Goal: Check status: Check status

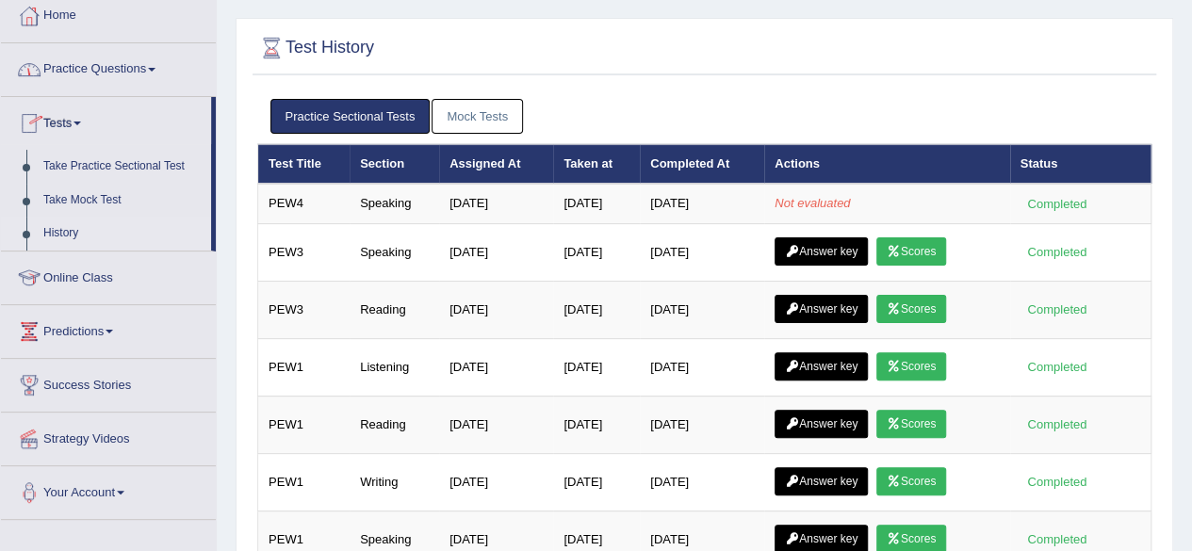
click at [311, 118] on link "Practice Sectional Tests" at bounding box center [350, 116] width 160 height 35
click at [450, 113] on link "Mock Tests" at bounding box center [477, 116] width 91 height 35
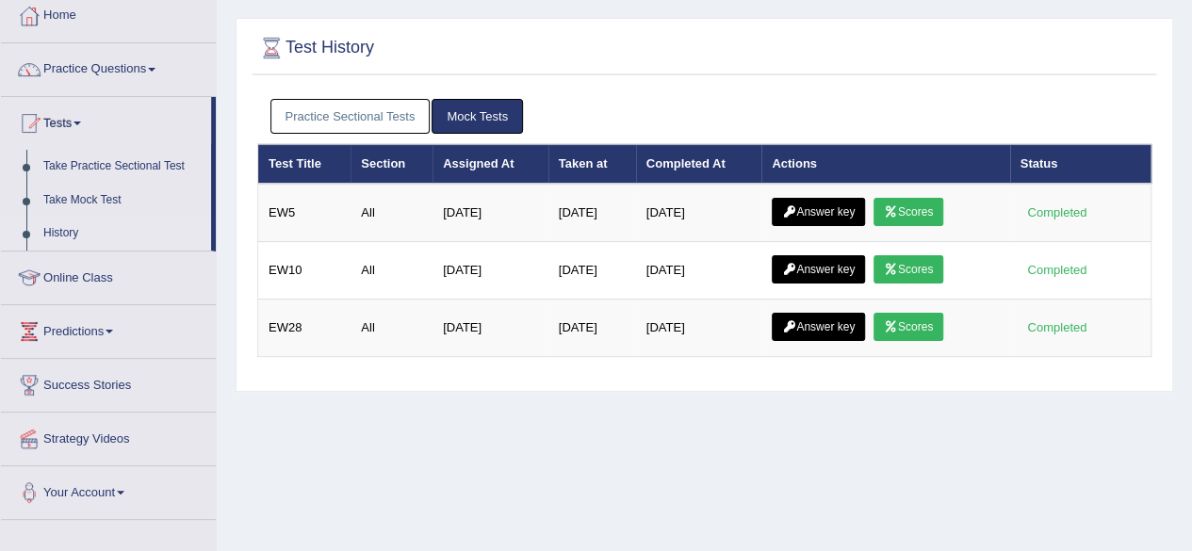
click at [354, 119] on link "Practice Sectional Tests" at bounding box center [350, 116] width 160 height 35
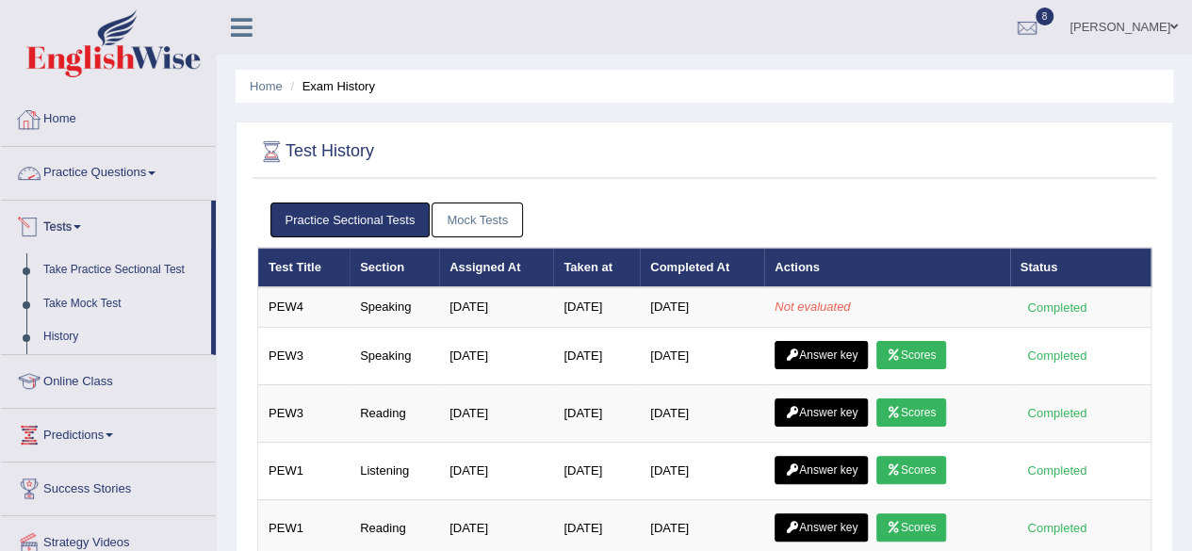
click at [72, 288] on link "Take Mock Test" at bounding box center [123, 304] width 176 height 34
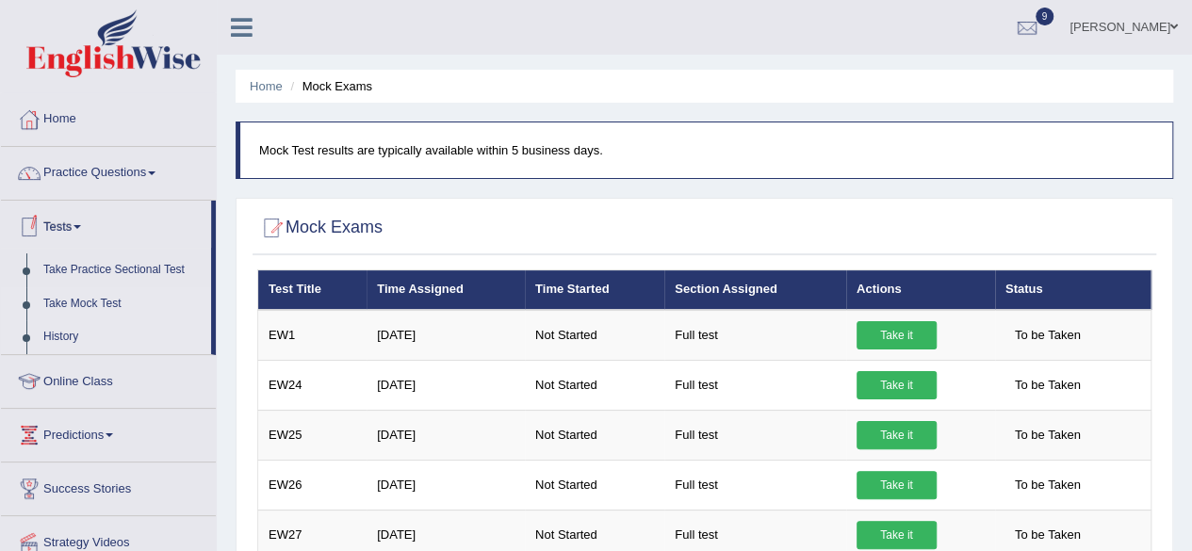
click at [56, 334] on link "History" at bounding box center [123, 337] width 176 height 34
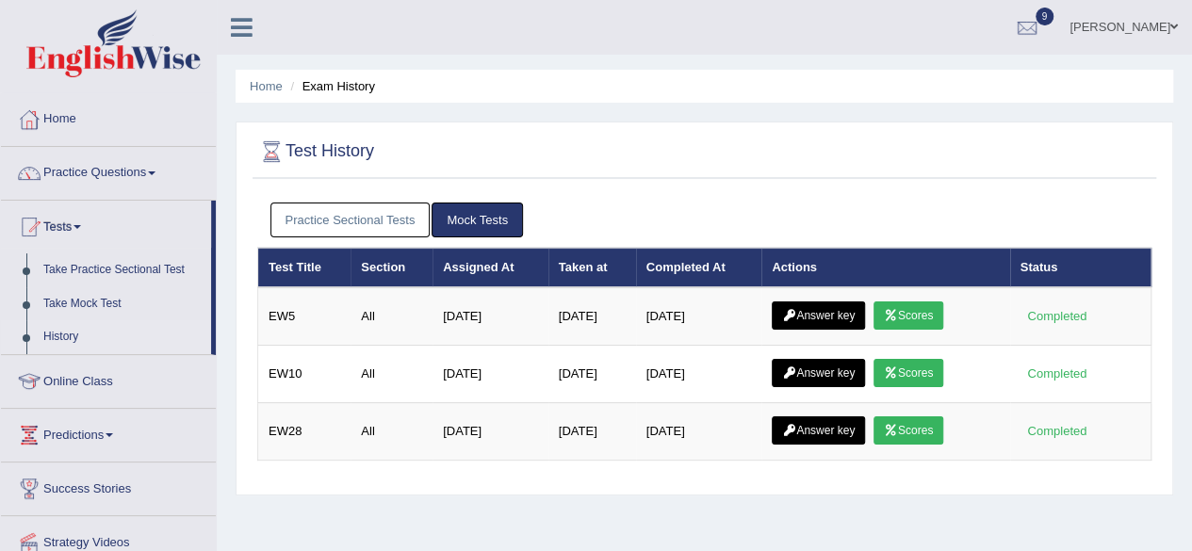
click at [346, 216] on link "Practice Sectional Tests" at bounding box center [350, 220] width 160 height 35
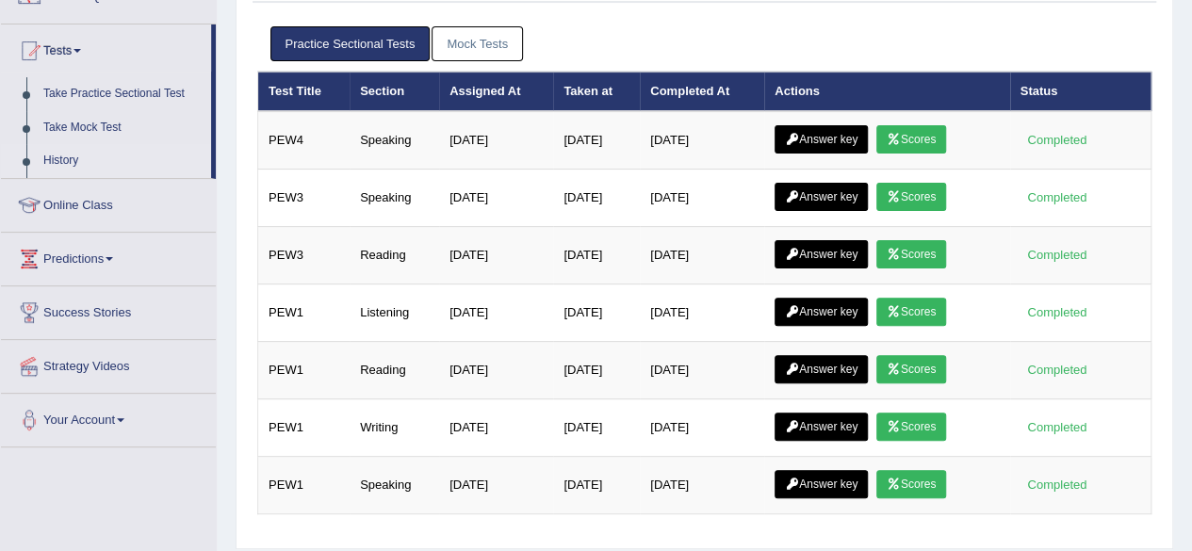
scroll to position [177, 0]
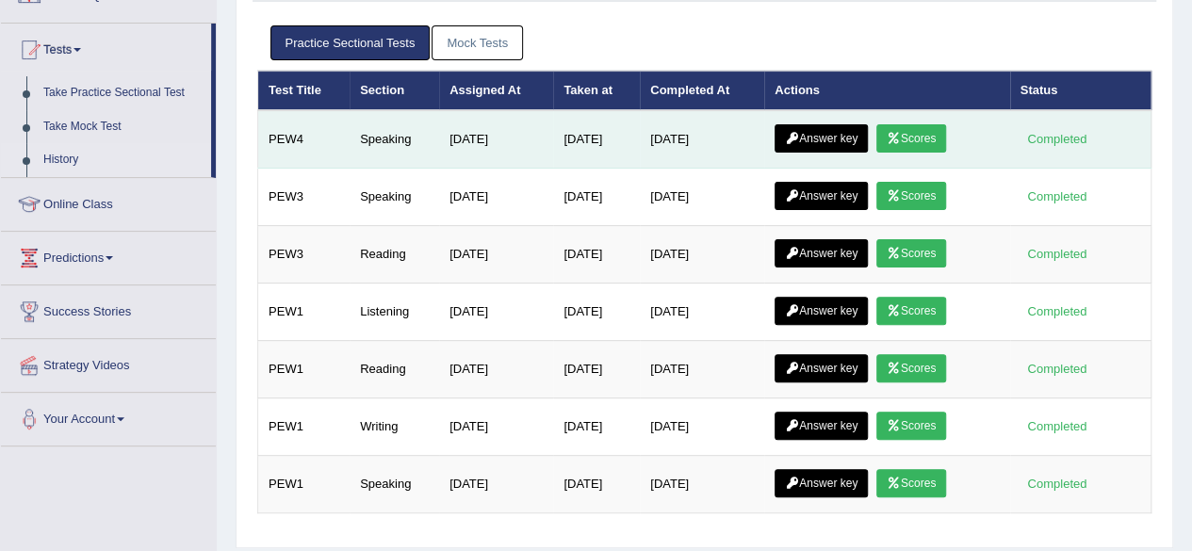
click at [945, 133] on link "Scores" at bounding box center [911, 138] width 70 height 28
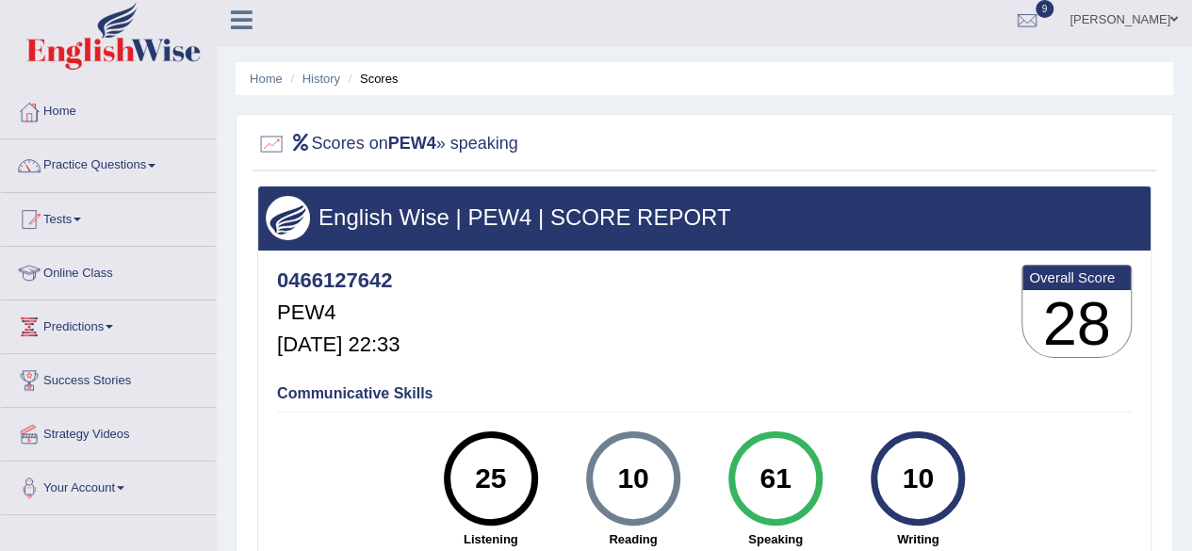
scroll to position [6, 0]
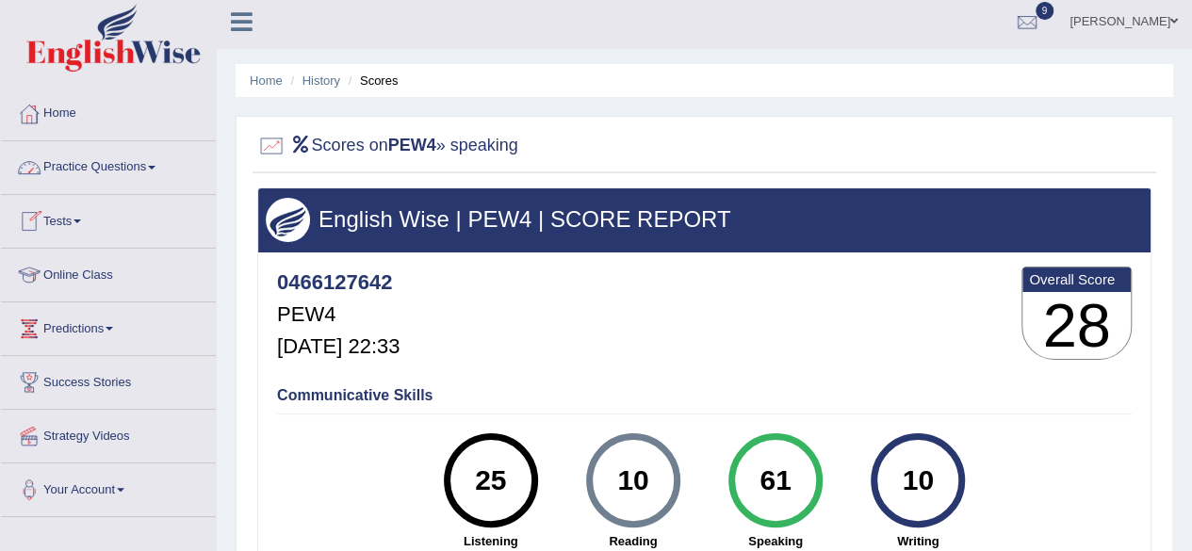
click at [70, 172] on link "Practice Questions" at bounding box center [108, 164] width 215 height 47
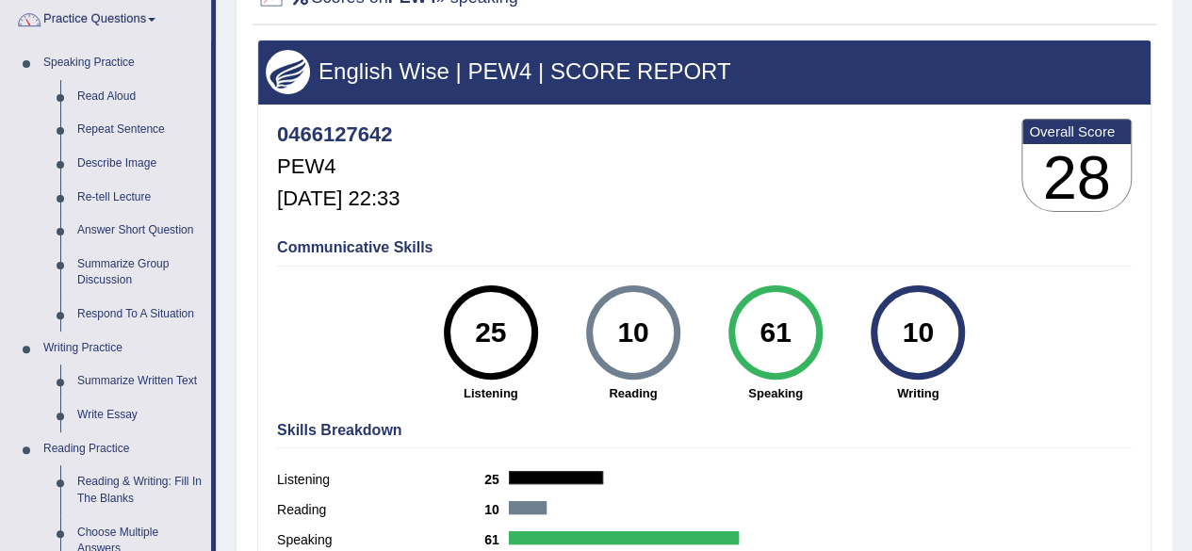
scroll to position [0, 0]
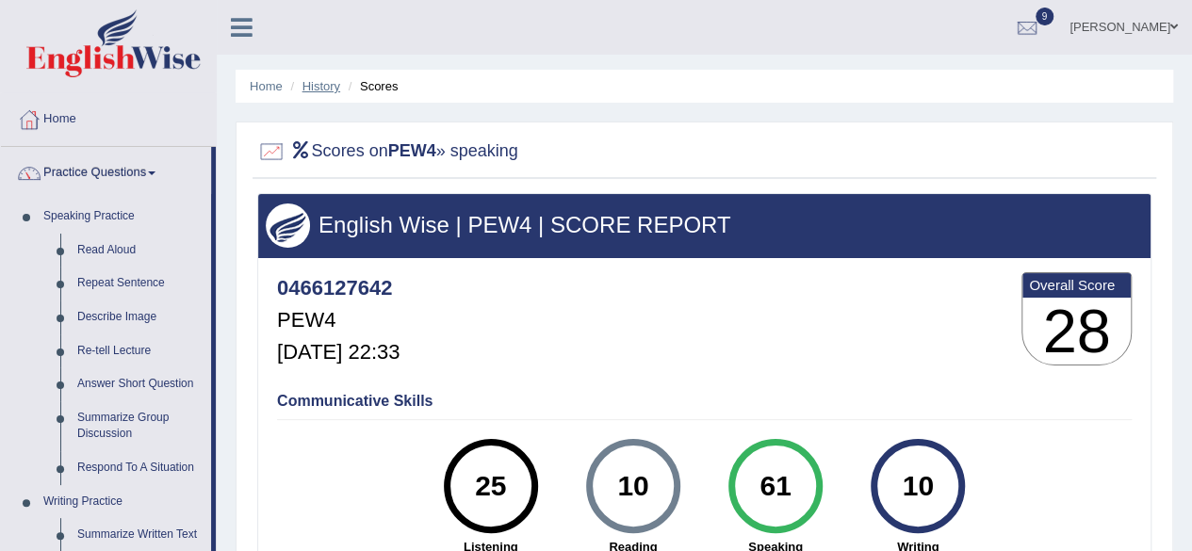
click at [323, 86] on link "History" at bounding box center [321, 86] width 38 height 14
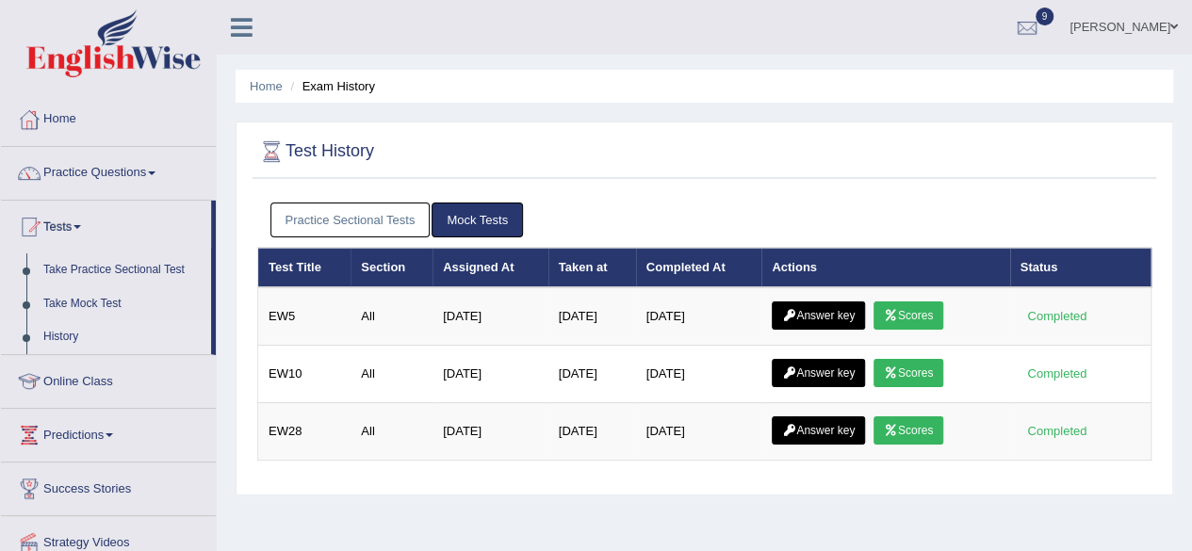
click at [339, 214] on link "Practice Sectional Tests" at bounding box center [350, 220] width 160 height 35
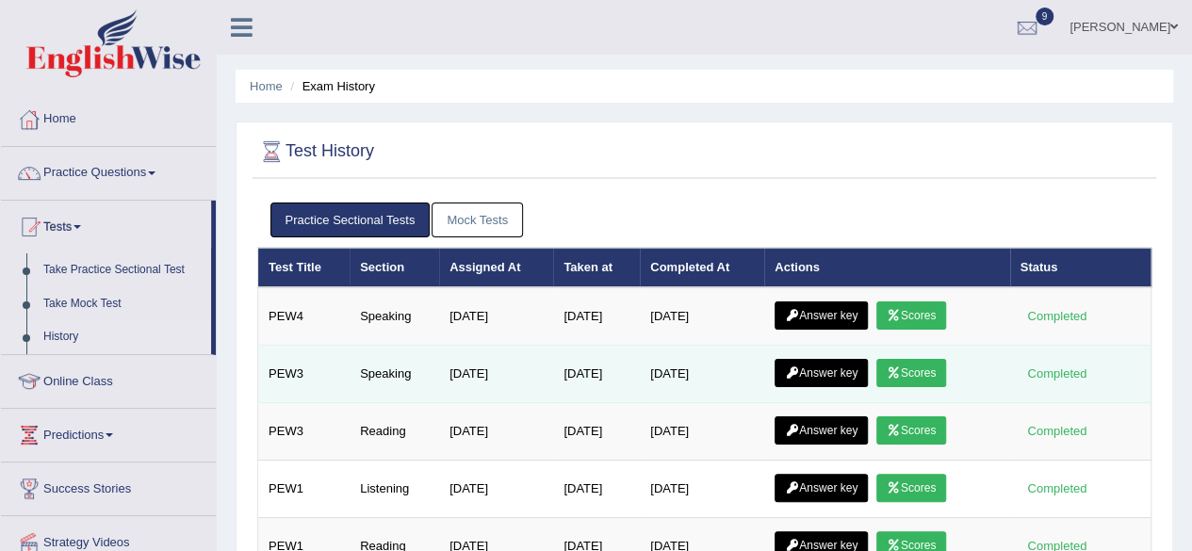
click at [901, 372] on icon at bounding box center [894, 373] width 14 height 11
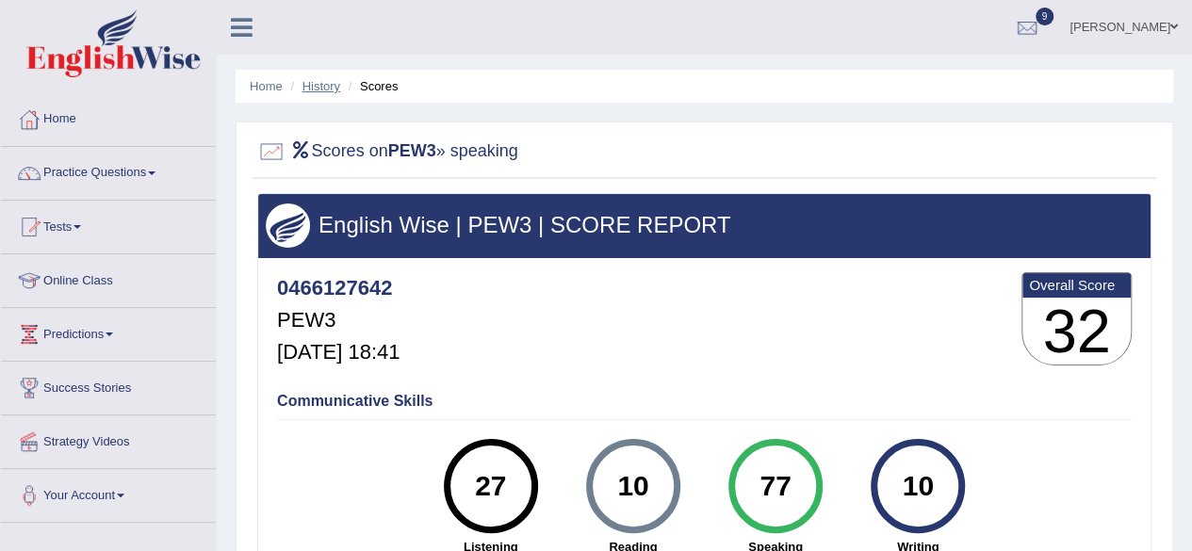
click at [325, 86] on link "History" at bounding box center [321, 86] width 38 height 14
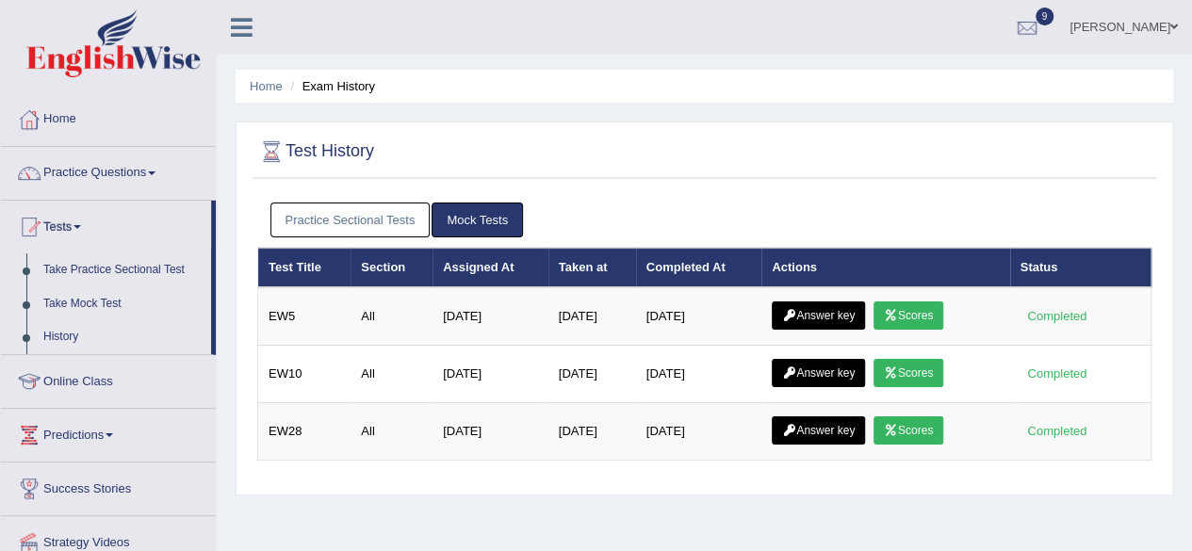
click at [359, 223] on link "Practice Sectional Tests" at bounding box center [350, 220] width 160 height 35
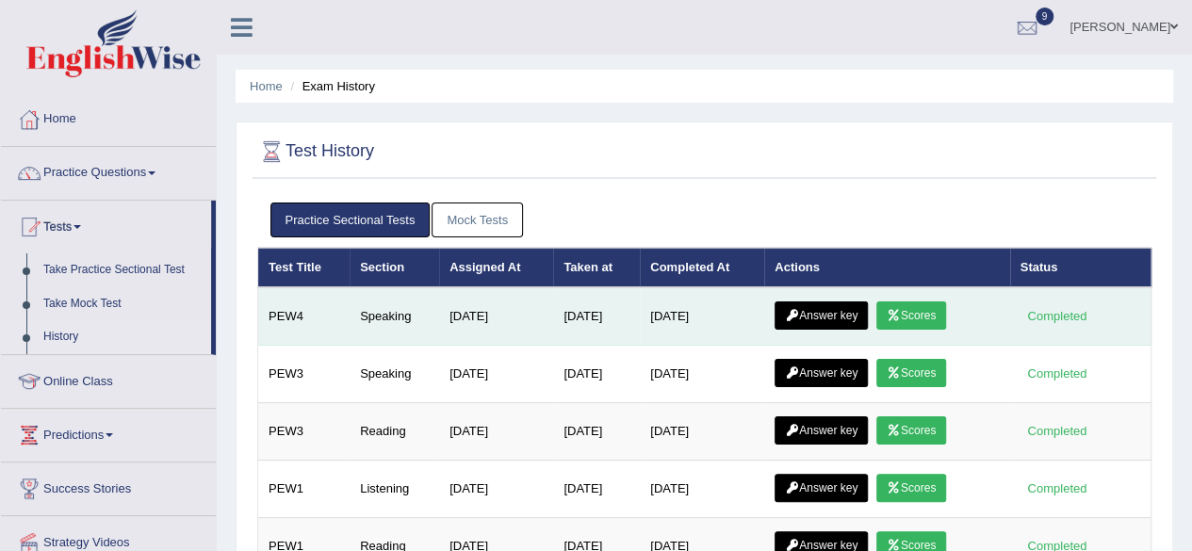
click at [824, 306] on link "Answer key" at bounding box center [821, 316] width 93 height 28
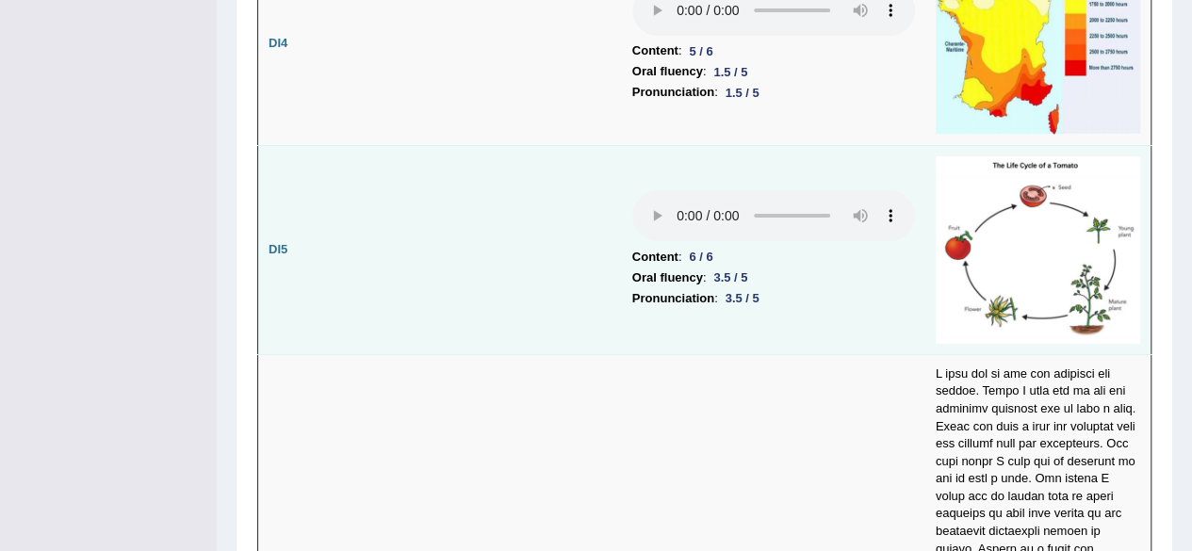
scroll to position [3457, 0]
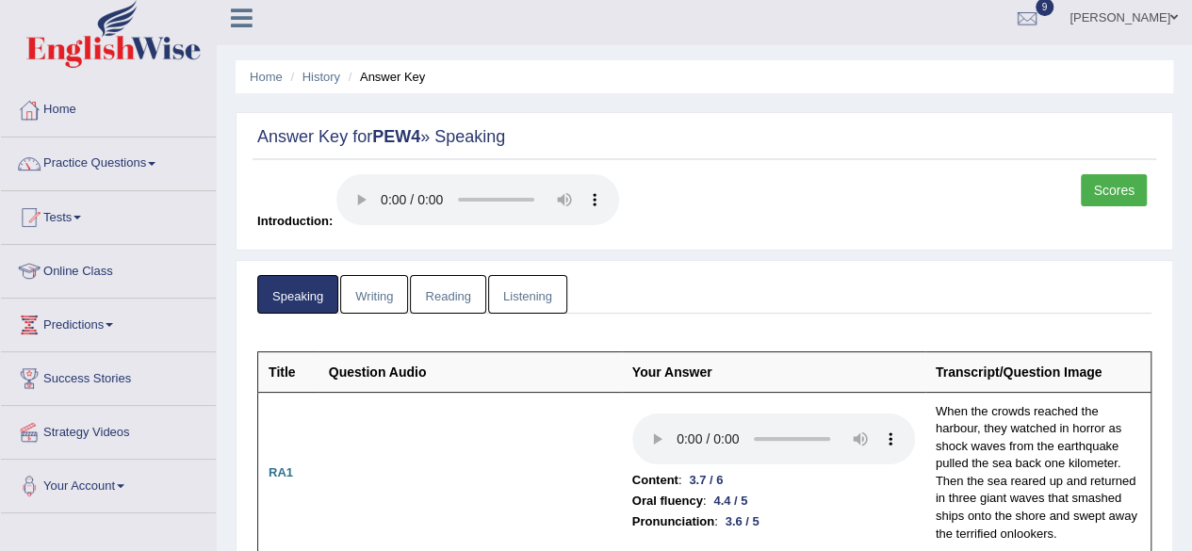
scroll to position [0, 0]
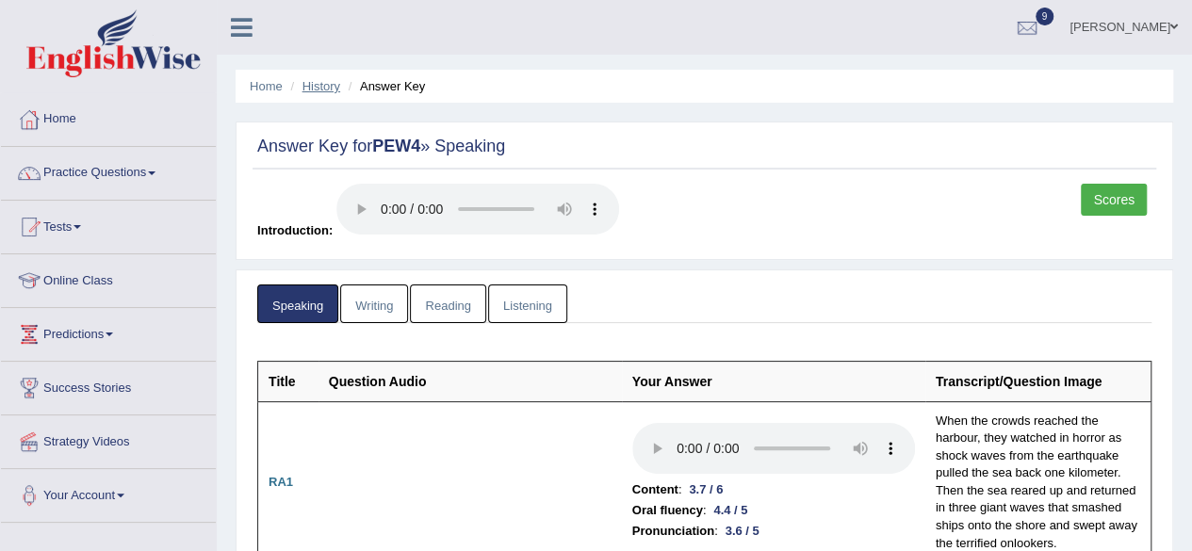
click at [334, 88] on link "History" at bounding box center [321, 86] width 38 height 14
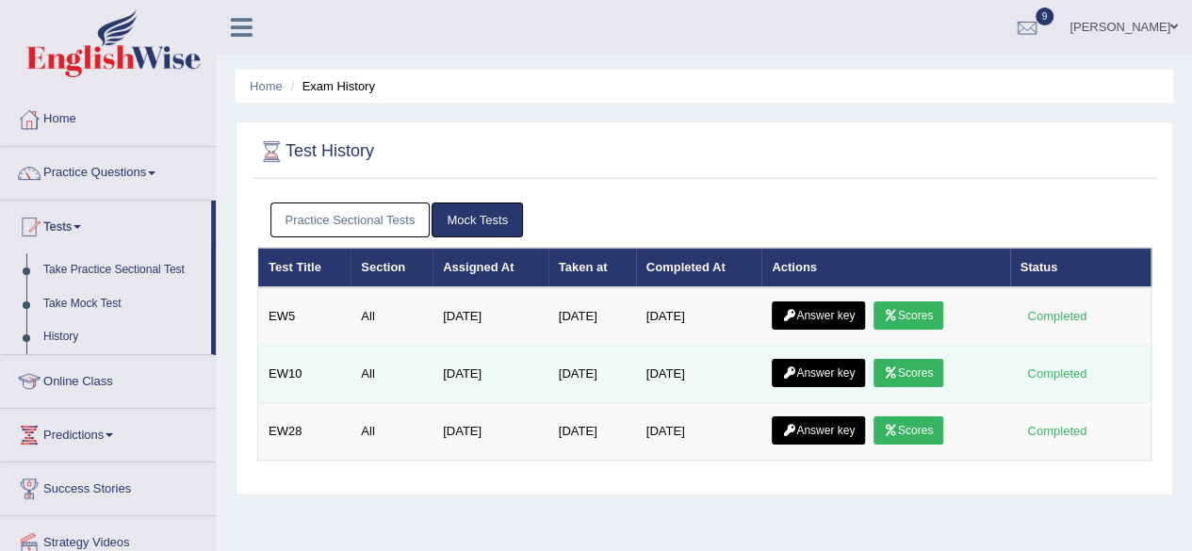
click at [924, 373] on link "Scores" at bounding box center [909, 373] width 70 height 28
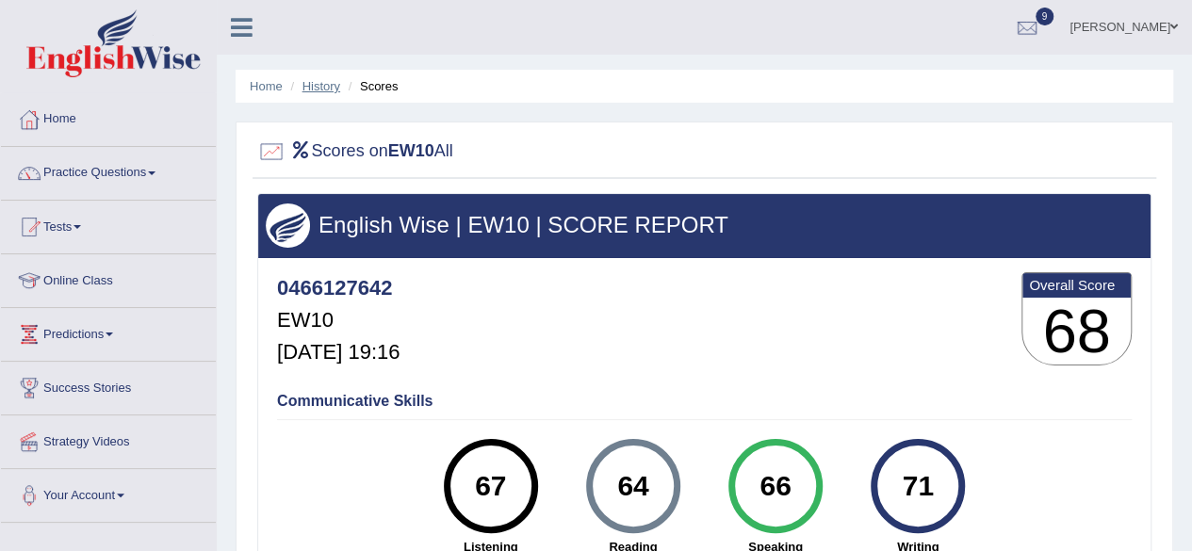
click at [314, 81] on link "History" at bounding box center [321, 86] width 38 height 14
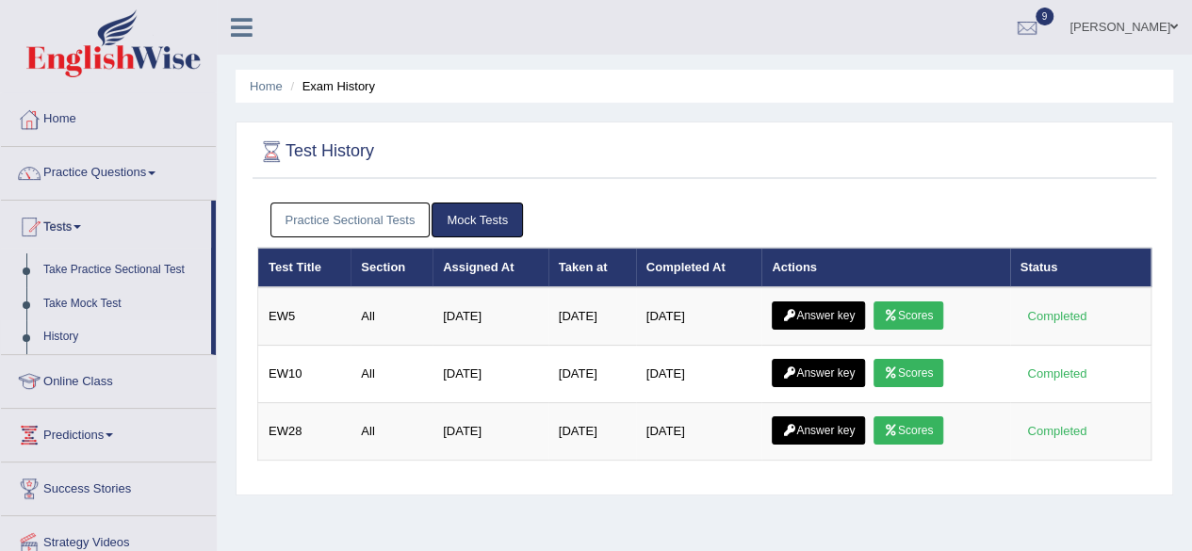
click at [311, 221] on link "Practice Sectional Tests" at bounding box center [350, 220] width 160 height 35
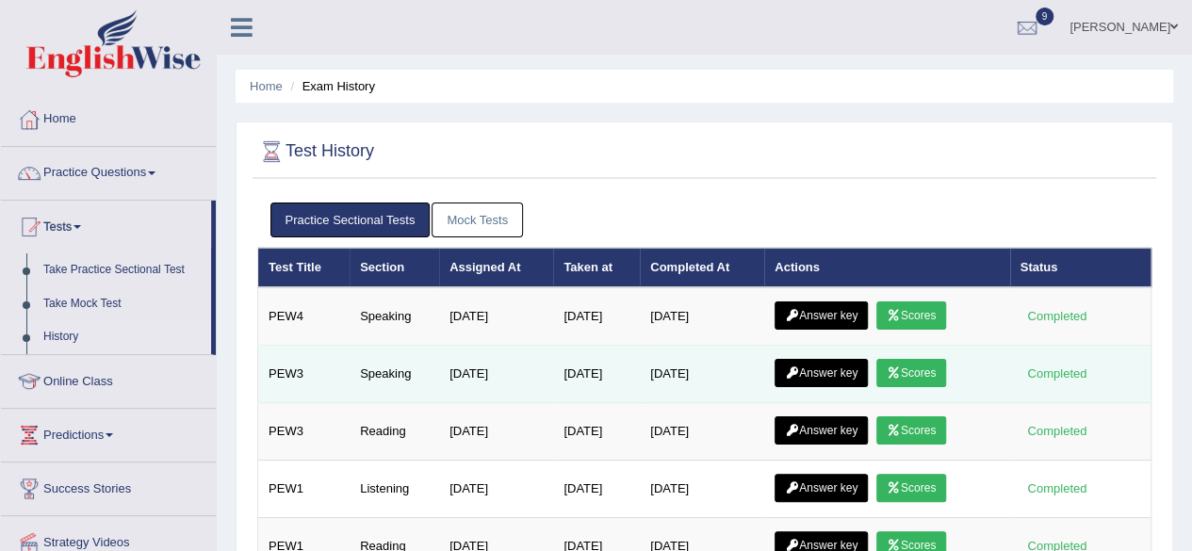
click at [925, 375] on link "Scores" at bounding box center [911, 373] width 70 height 28
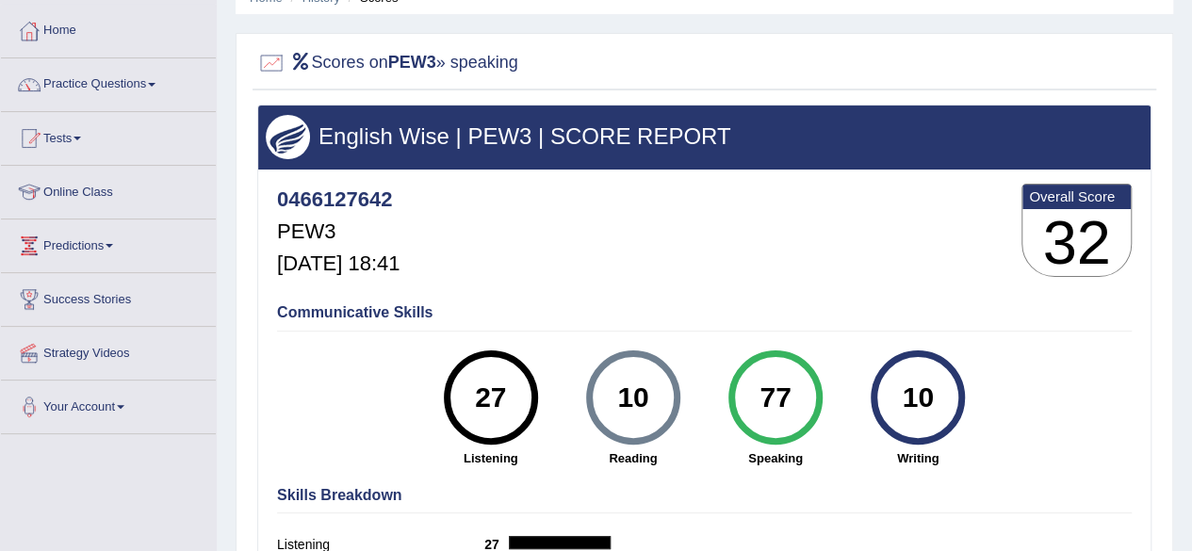
scroll to position [60, 0]
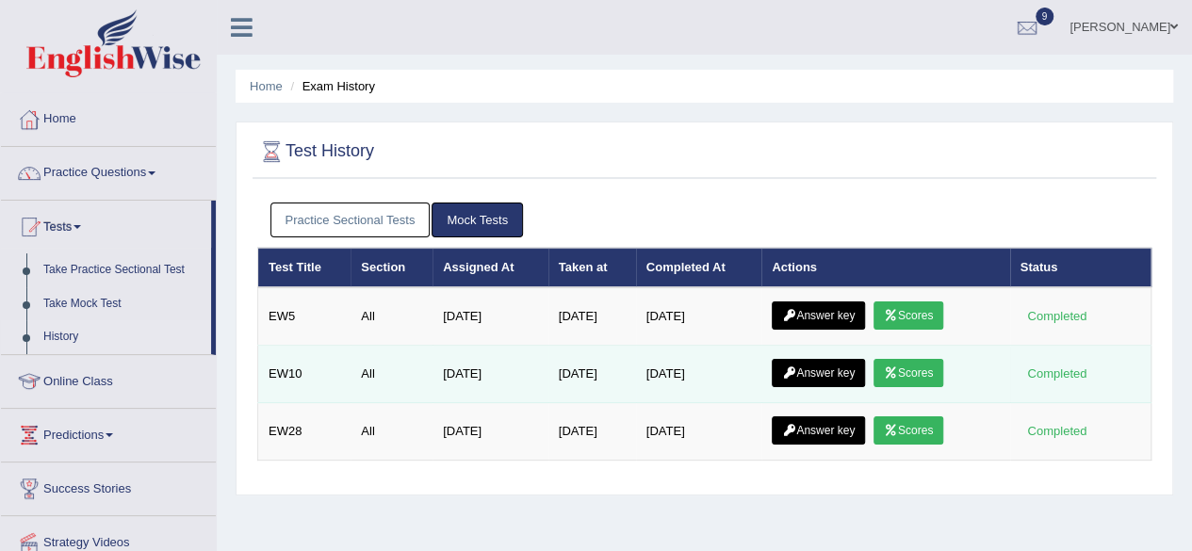
click at [832, 361] on link "Answer key" at bounding box center [818, 373] width 93 height 28
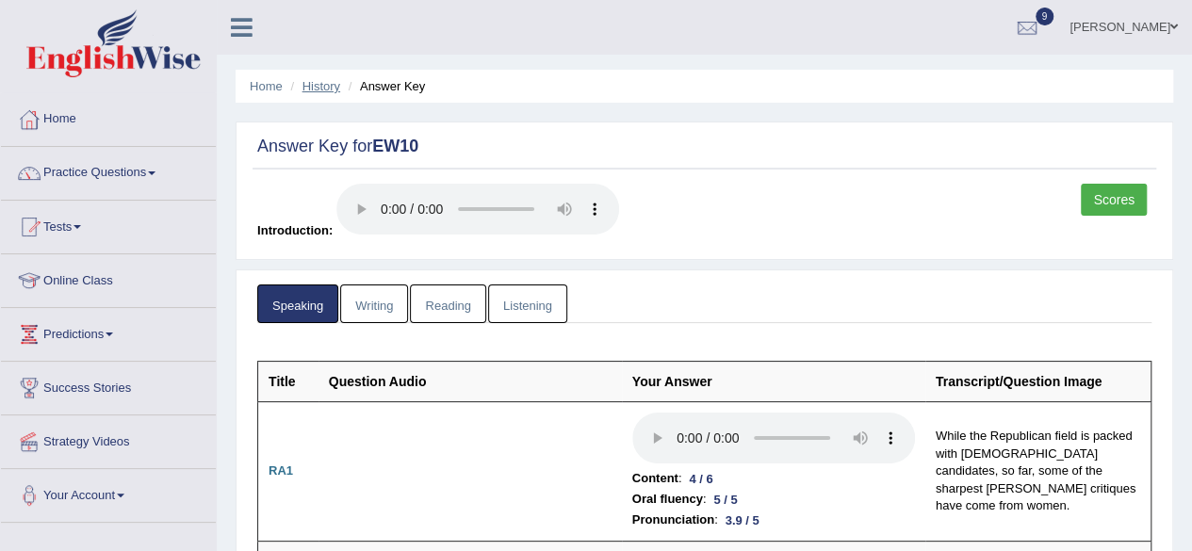
click at [324, 84] on link "History" at bounding box center [321, 86] width 38 height 14
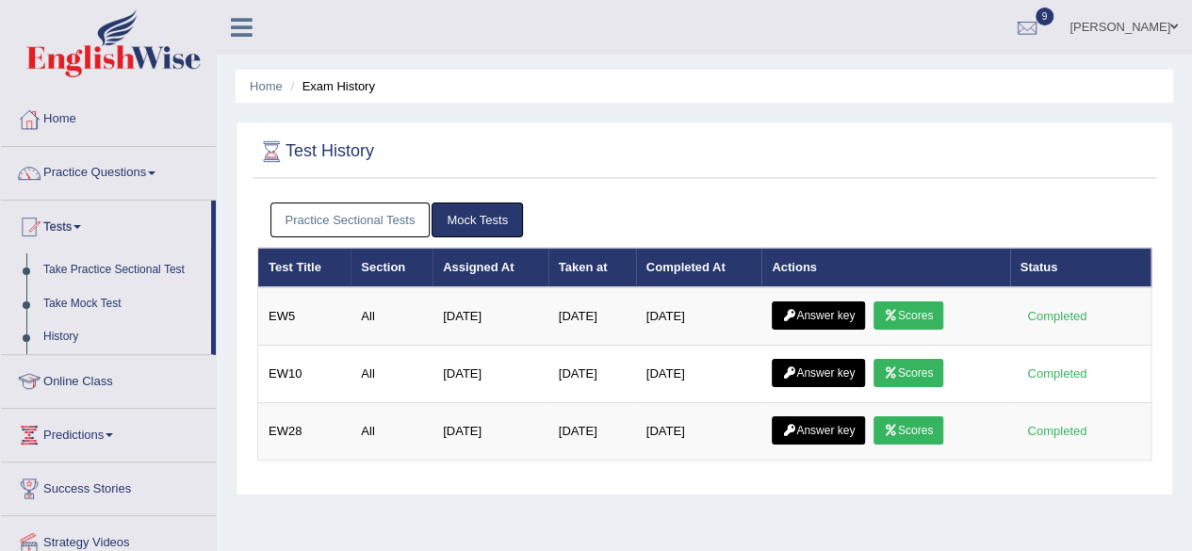
click at [306, 229] on link "Practice Sectional Tests" at bounding box center [350, 220] width 160 height 35
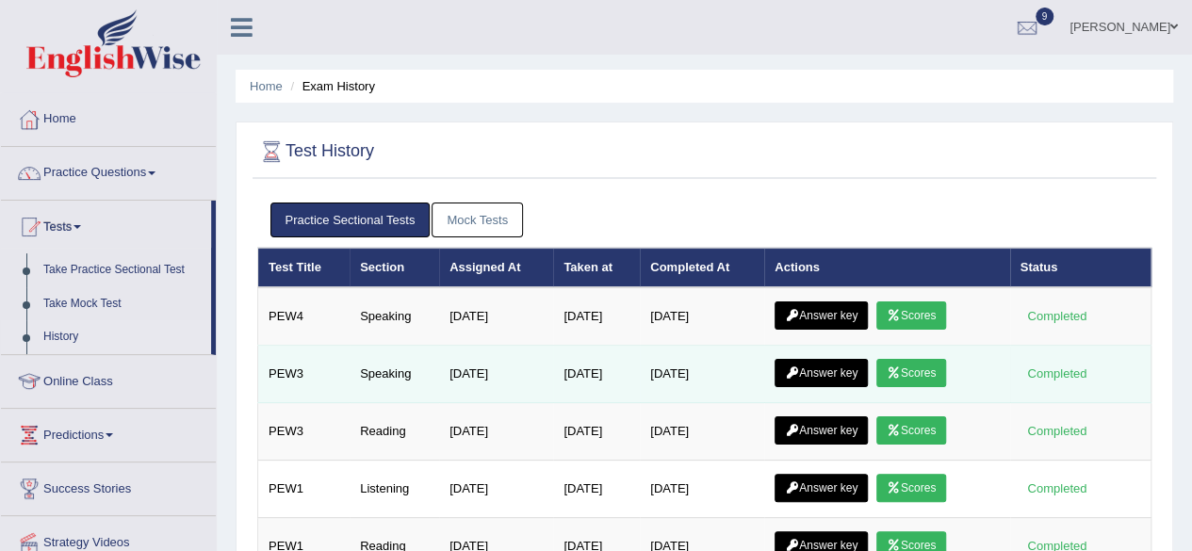
click at [823, 367] on link "Answer key" at bounding box center [821, 373] width 93 height 28
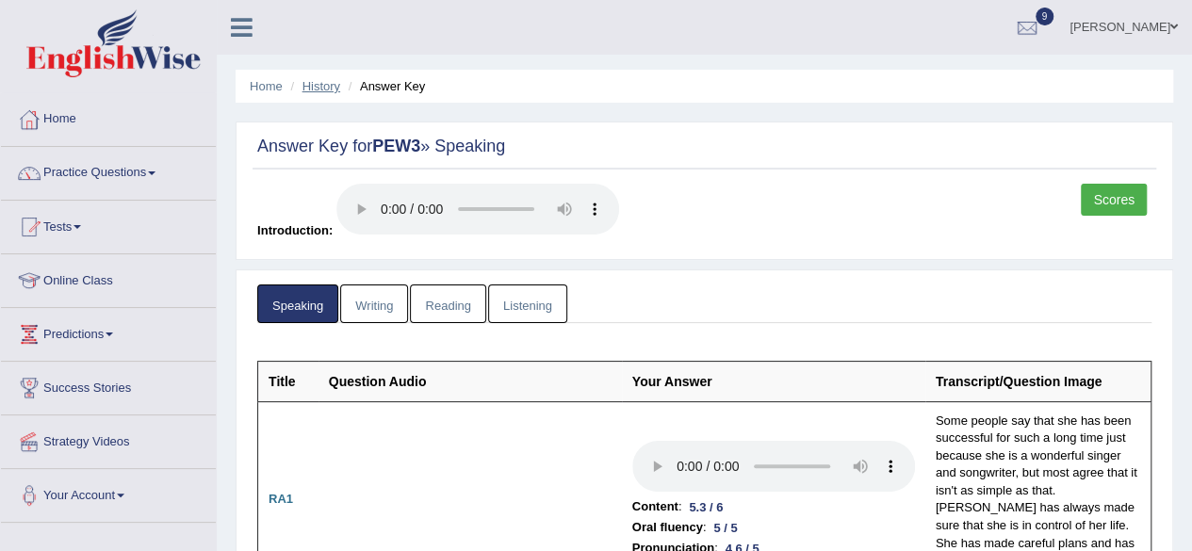
click at [319, 82] on link "History" at bounding box center [321, 86] width 38 height 14
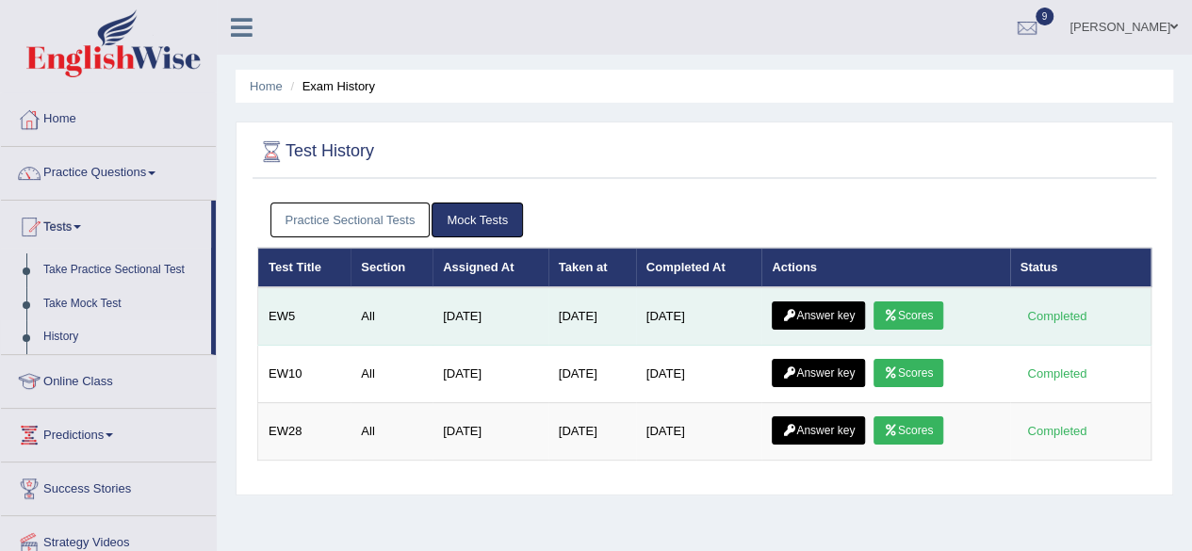
click at [809, 312] on link "Answer key" at bounding box center [818, 316] width 93 height 28
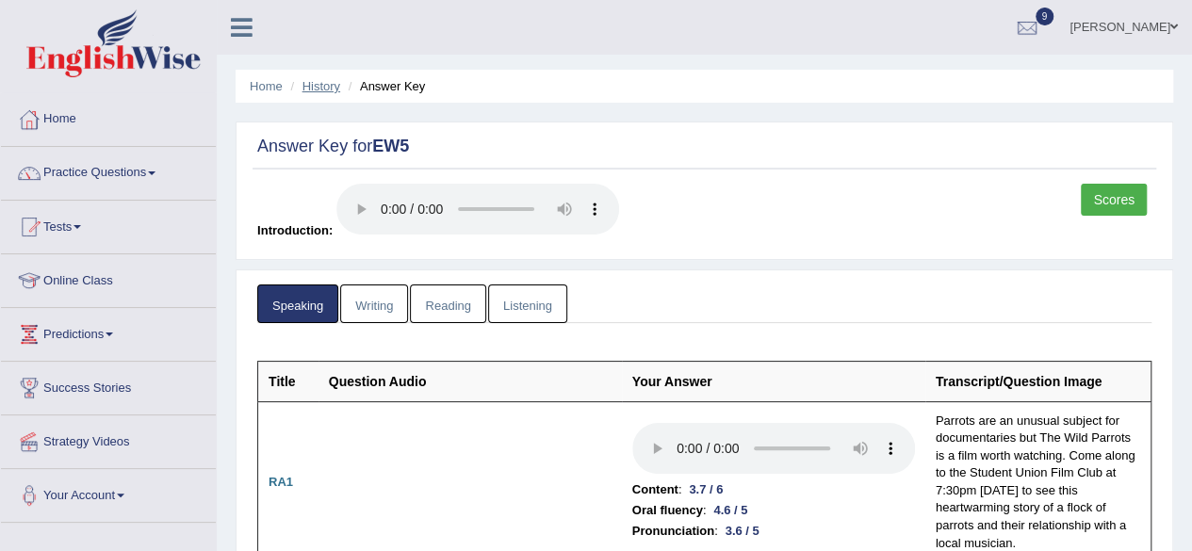
click at [328, 80] on link "History" at bounding box center [321, 86] width 38 height 14
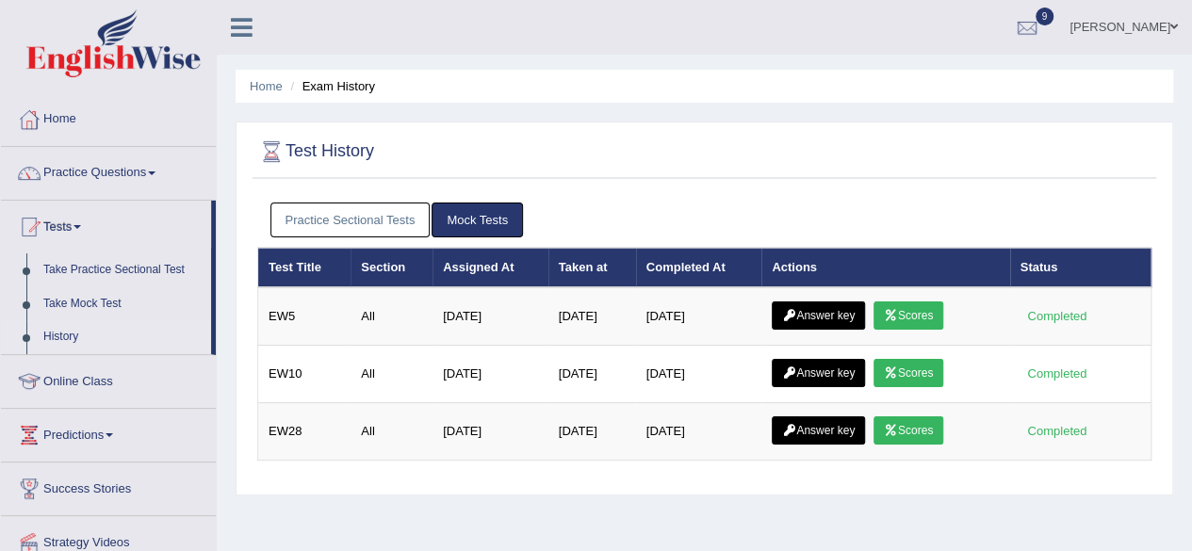
click at [391, 231] on link "Practice Sectional Tests" at bounding box center [350, 220] width 160 height 35
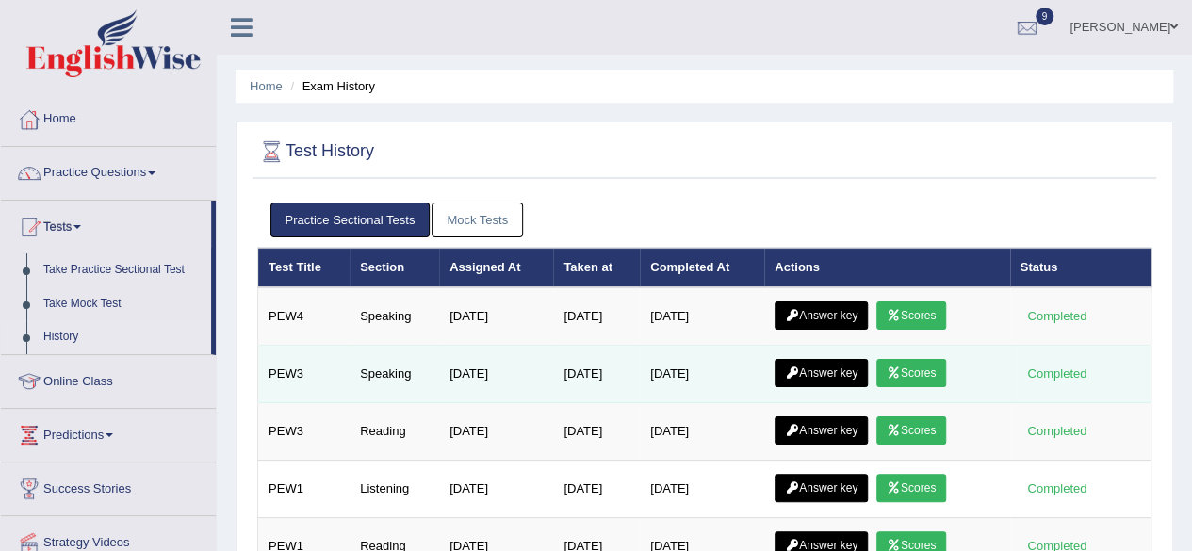
click at [820, 378] on link "Answer key" at bounding box center [821, 373] width 93 height 28
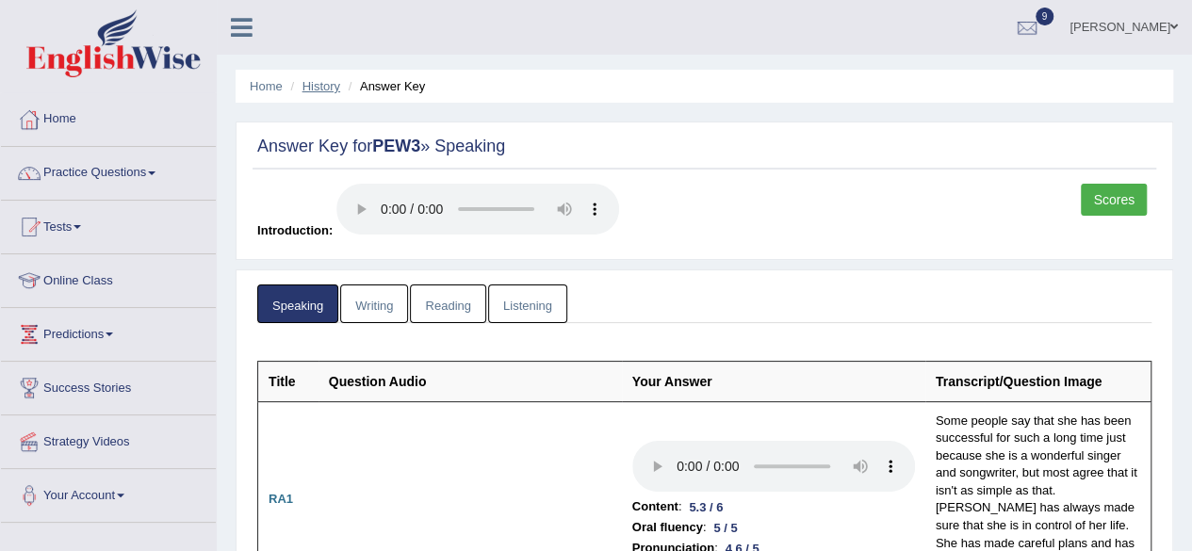
click at [319, 88] on link "History" at bounding box center [321, 86] width 38 height 14
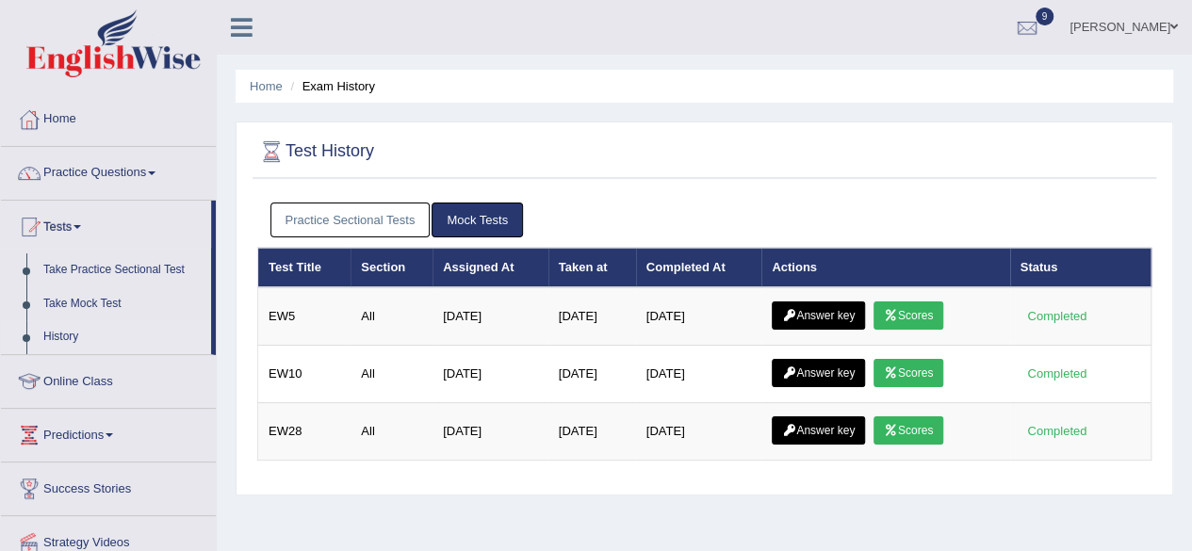
click at [351, 208] on link "Practice Sectional Tests" at bounding box center [350, 220] width 160 height 35
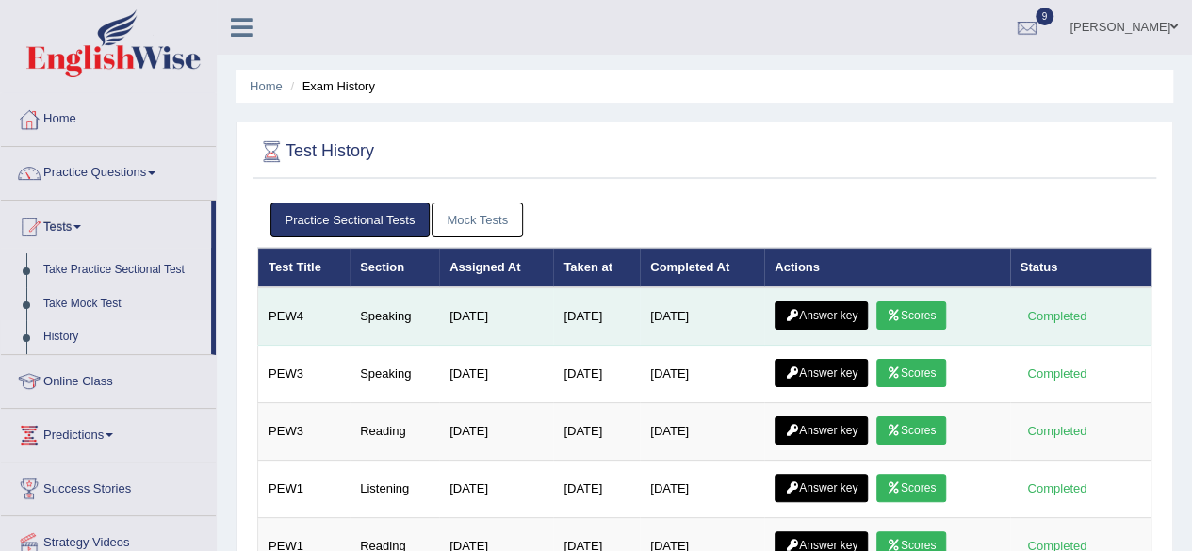
click at [826, 310] on link "Answer key" at bounding box center [821, 316] width 93 height 28
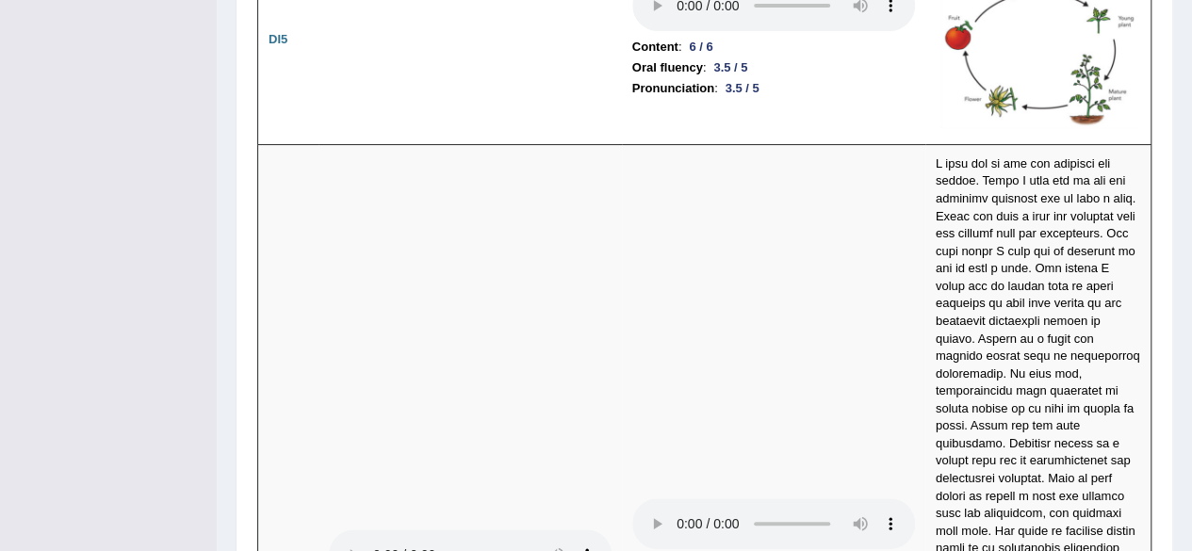
scroll to position [3662, 0]
